Goal: Information Seeking & Learning: Learn about a topic

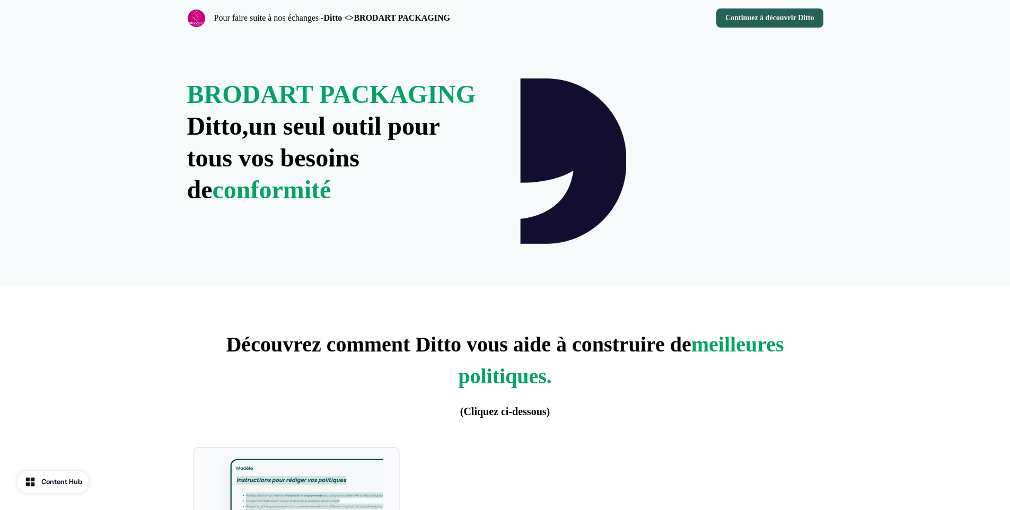
click at [420, 207] on div "BRODART PACKAGING Ditto, un seul outil pour tous vos besoins de conformité" at bounding box center [505, 161] width 700 height 250
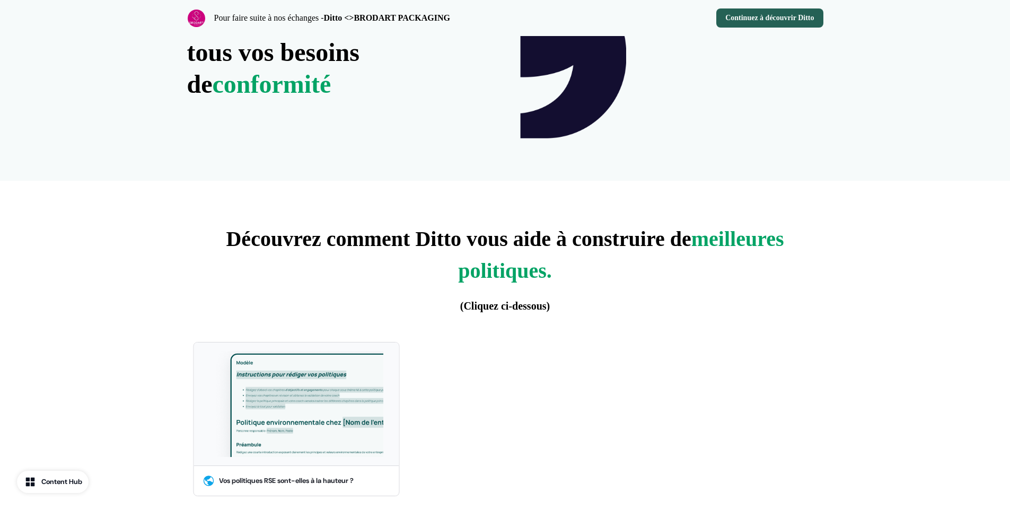
scroll to position [106, 0]
click at [475, 311] on span "(Cliquez ci-dessous)" at bounding box center [505, 306] width 90 height 12
click at [494, 302] on span "(Cliquez ci-dessous)" at bounding box center [505, 306] width 90 height 12
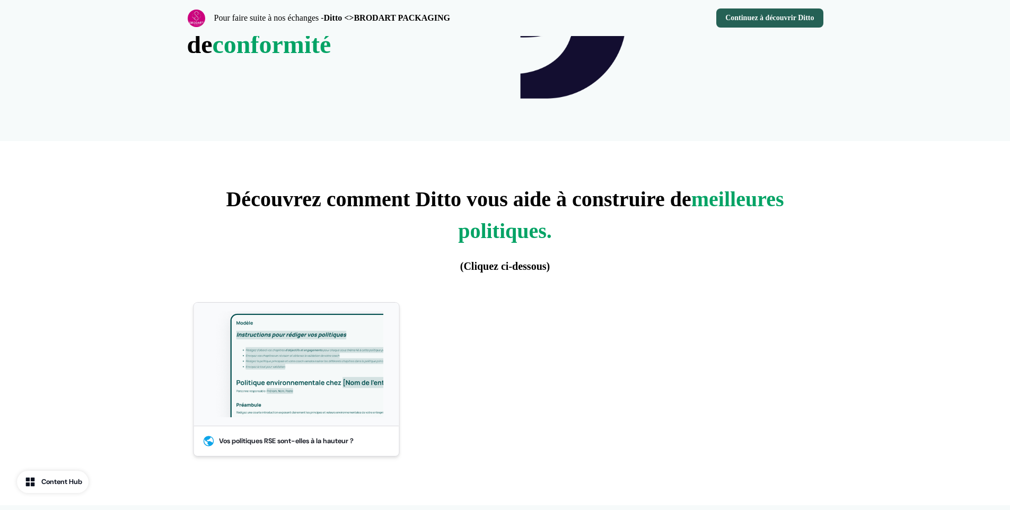
scroll to position [212, 0]
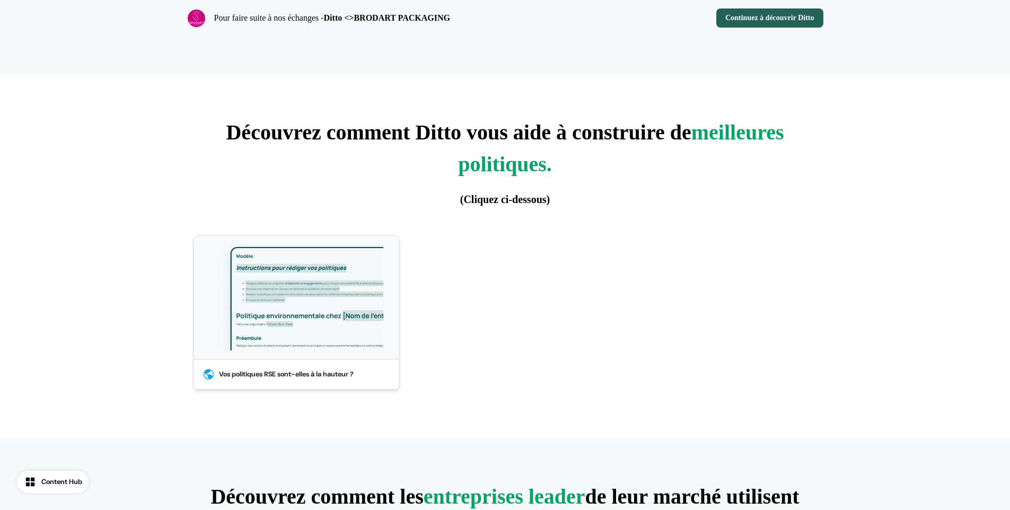
click at [310, 368] on div "Vos politiques RSE sont-elles à la hauteur ?" at bounding box center [278, 374] width 152 height 13
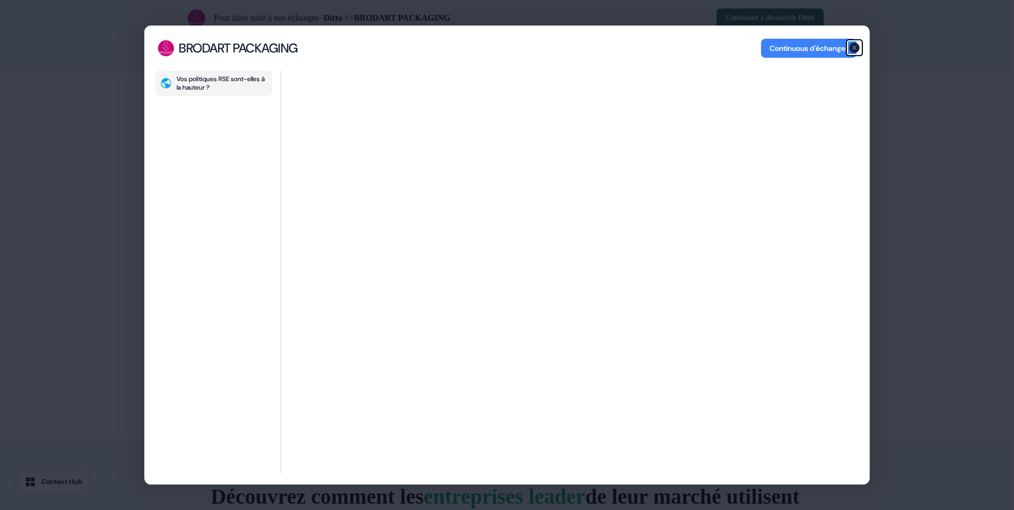
click at [851, 43] on icon "button" at bounding box center [854, 47] width 13 height 13
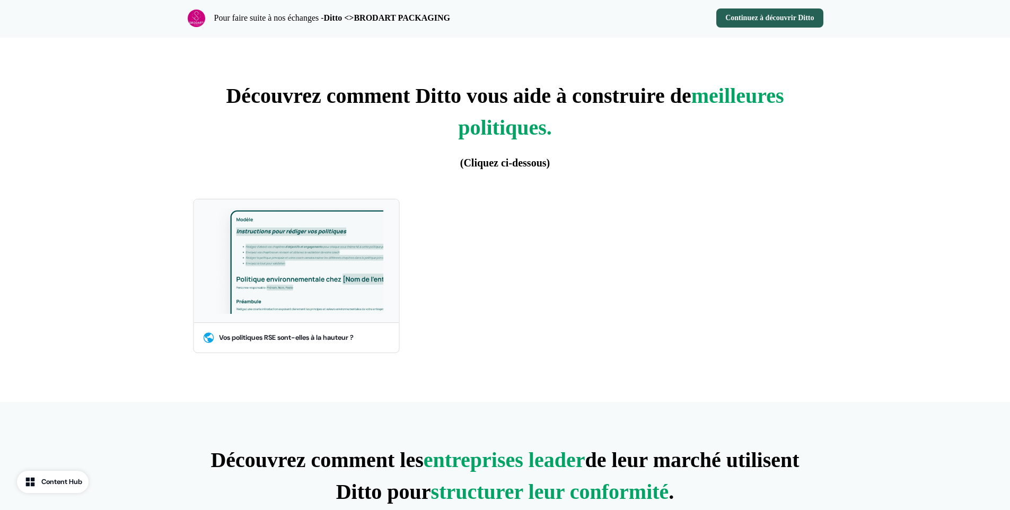
scroll to position [246, 0]
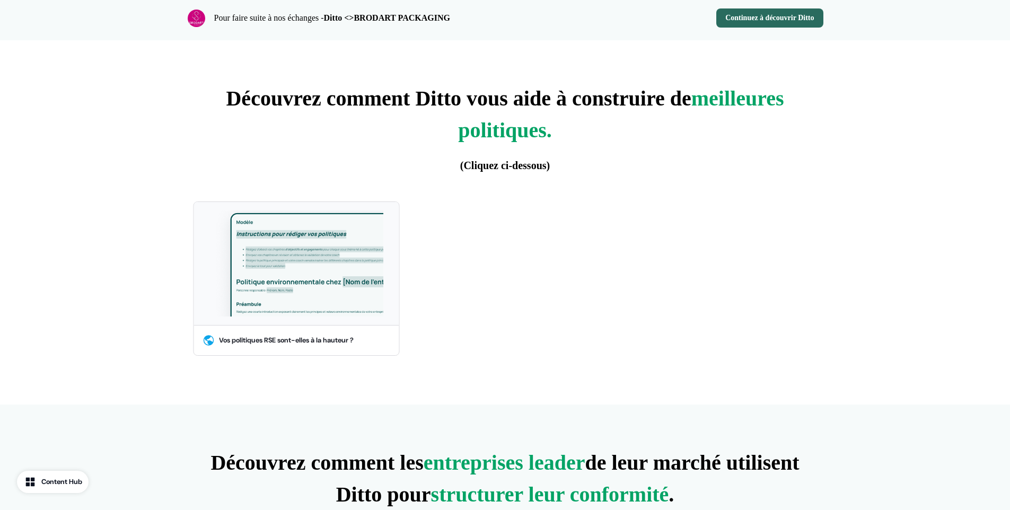
click at [791, 19] on button "Continuez à découvrir Ditto" at bounding box center [769, 17] width 107 height 19
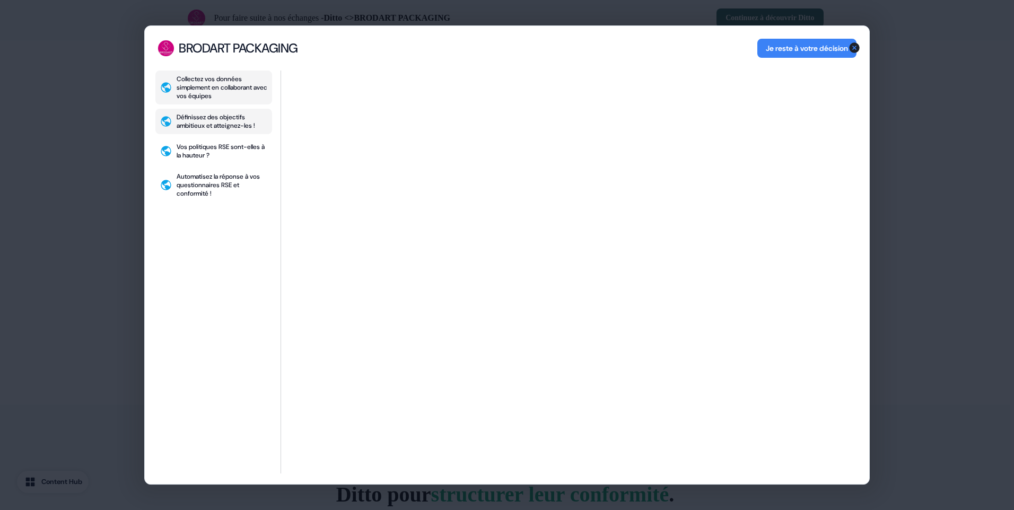
click at [237, 130] on div "Définissez des objectifs ambitieux et atteignez-les !" at bounding box center [222, 121] width 91 height 17
click at [240, 181] on div "Automatisez la réponse à vos questionnaires RSE et conformité !" at bounding box center [222, 184] width 91 height 25
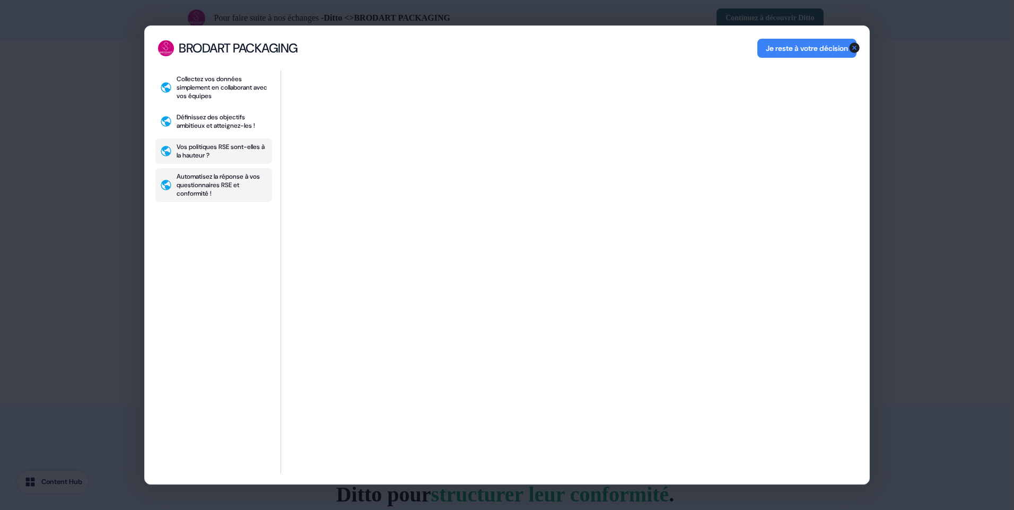
click at [202, 158] on div "Vos politiques RSE sont-elles à la hauteur ?" at bounding box center [222, 151] width 91 height 17
click at [230, 155] on div "Vos politiques RSE sont-elles à la hauteur ?" at bounding box center [222, 151] width 91 height 17
click at [225, 80] on div "Collectez vos données simplement en collaborant avec vos équipes" at bounding box center [222, 87] width 91 height 25
click at [854, 45] on icon "button" at bounding box center [854, 47] width 11 height 11
